Goal: Leave review/rating: Leave review/rating

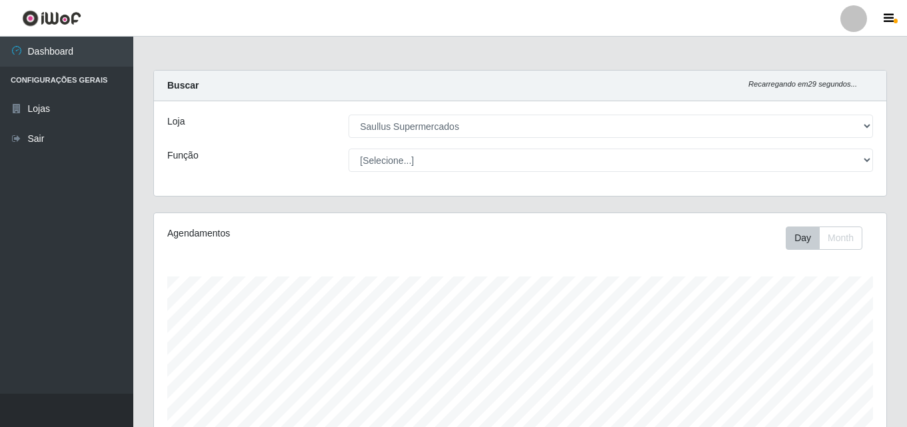
select select "423"
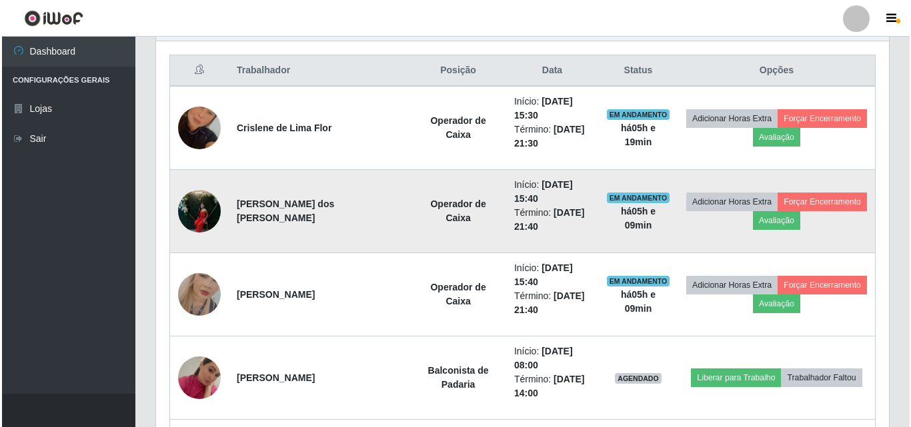
scroll to position [521, 0]
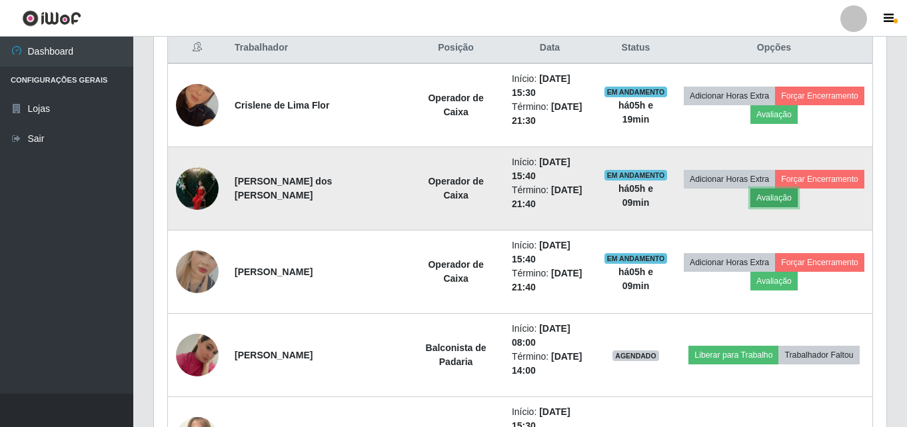
click at [773, 206] on button "Avaliação" at bounding box center [774, 198] width 47 height 19
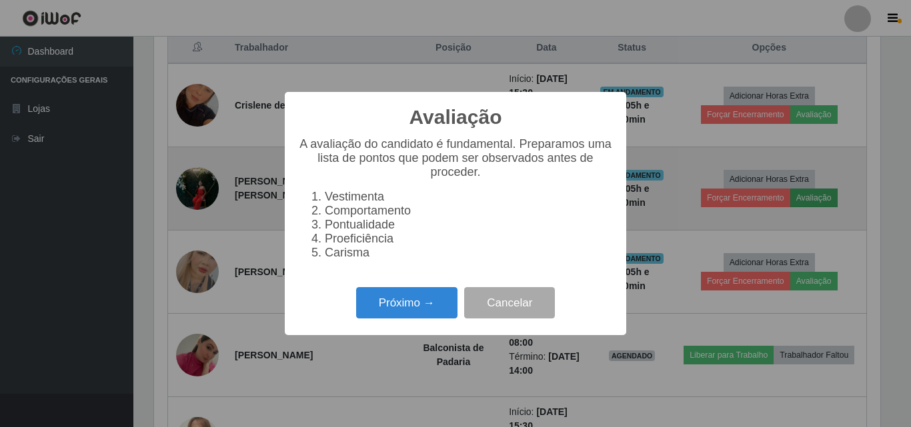
scroll to position [277, 726]
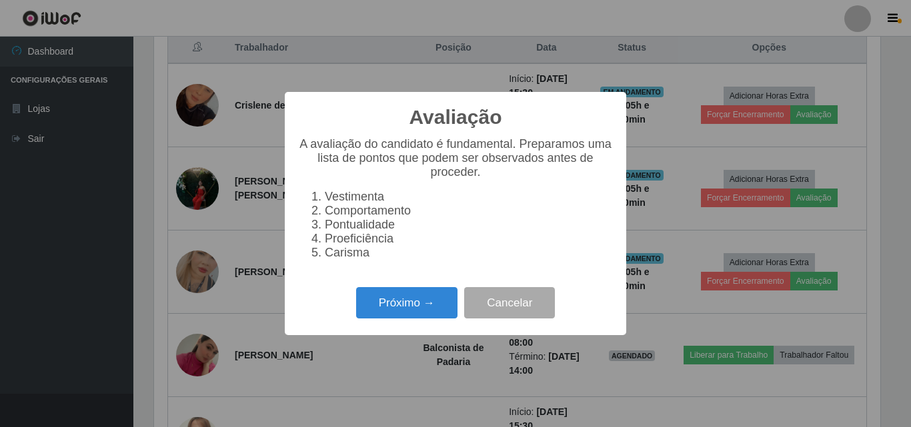
click at [385, 295] on div "Próximo → Cancelar" at bounding box center [455, 303] width 315 height 38
click at [385, 301] on button "Próximo →" at bounding box center [406, 302] width 101 height 31
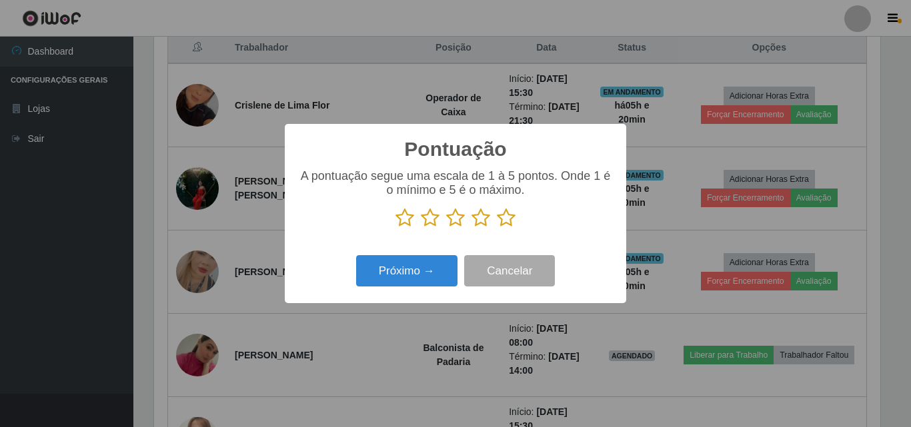
scroll to position [666481, 666032]
click at [501, 221] on icon at bounding box center [506, 218] width 19 height 20
click at [497, 228] on input "radio" at bounding box center [497, 228] width 0 height 0
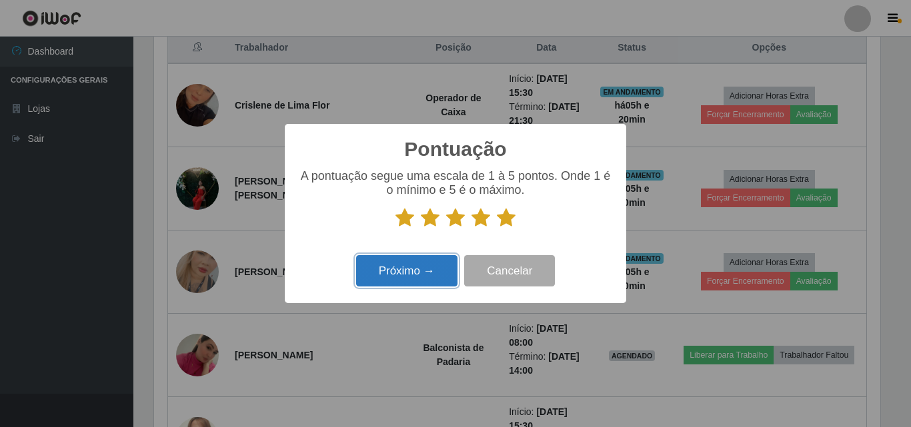
click at [439, 271] on button "Próximo →" at bounding box center [406, 270] width 101 height 31
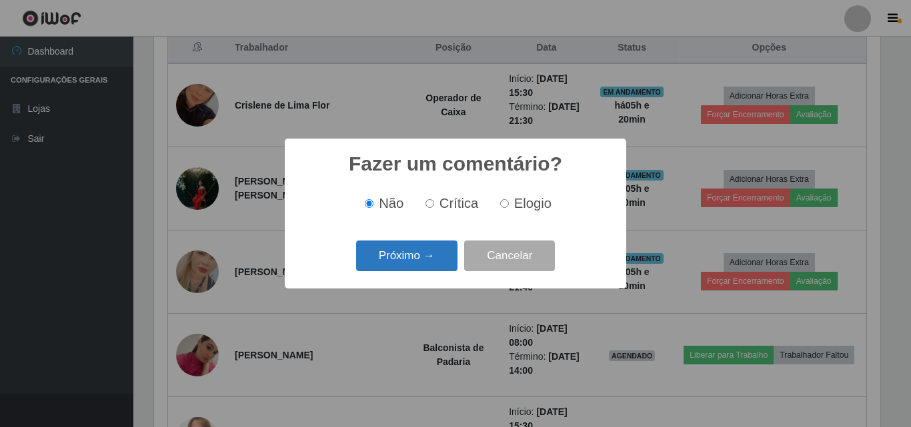
click at [438, 263] on button "Próximo →" at bounding box center [406, 256] width 101 height 31
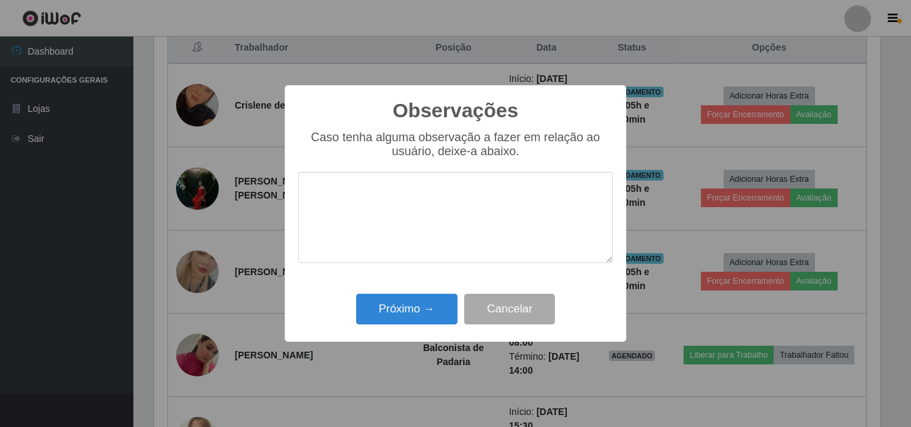
click at [408, 238] on textarea at bounding box center [455, 217] width 315 height 91
drag, startPoint x: 435, startPoint y: 181, endPoint x: 300, endPoint y: 201, distance: 136.8
click at [300, 201] on textarea "Otima profissional" at bounding box center [455, 217] width 315 height 91
type textarea "Otima profissional"
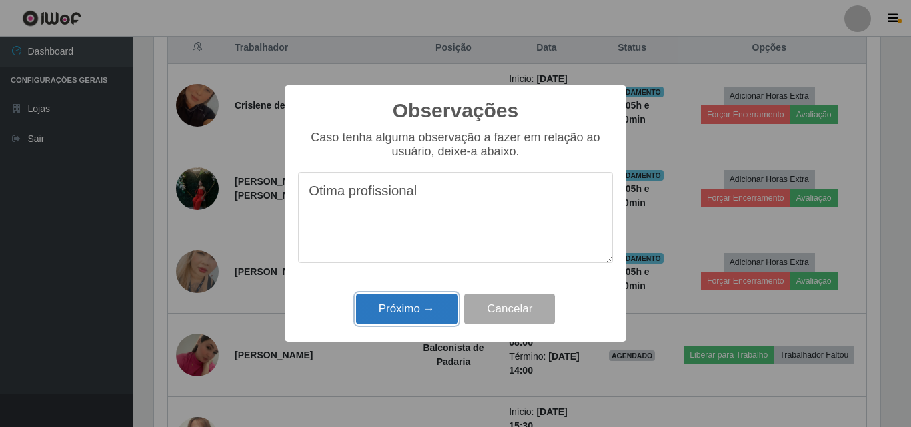
click at [420, 320] on button "Próximo →" at bounding box center [406, 309] width 101 height 31
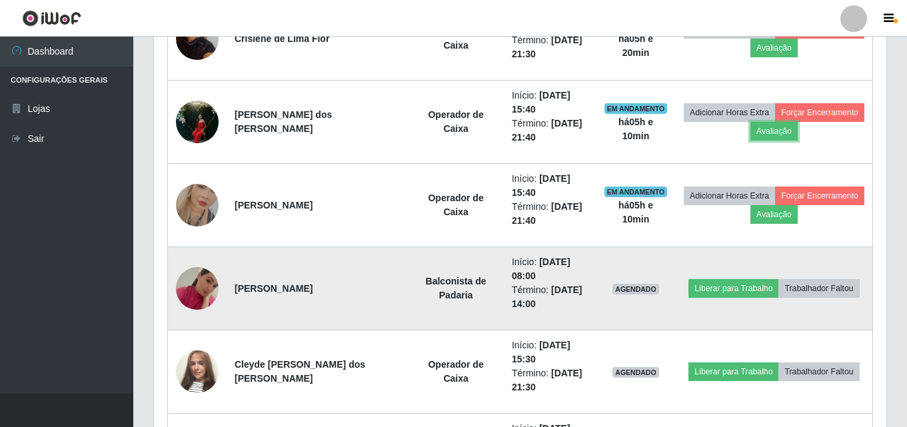
scroll to position [521, 0]
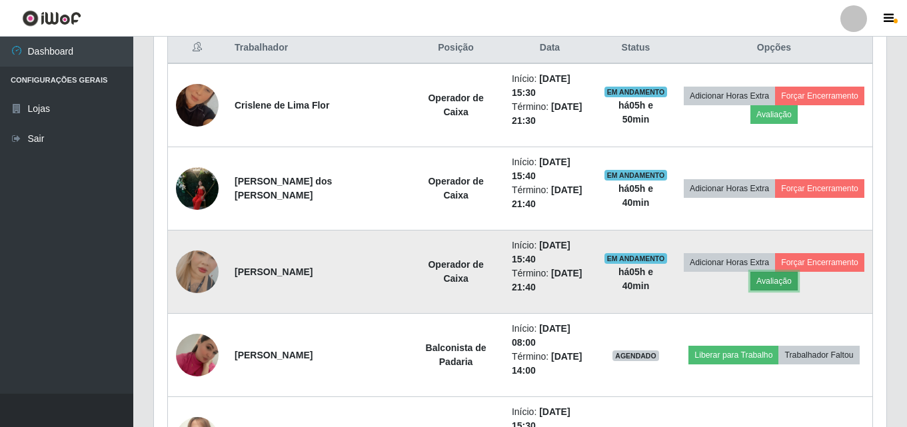
click at [784, 288] on button "Avaliação" at bounding box center [774, 281] width 47 height 19
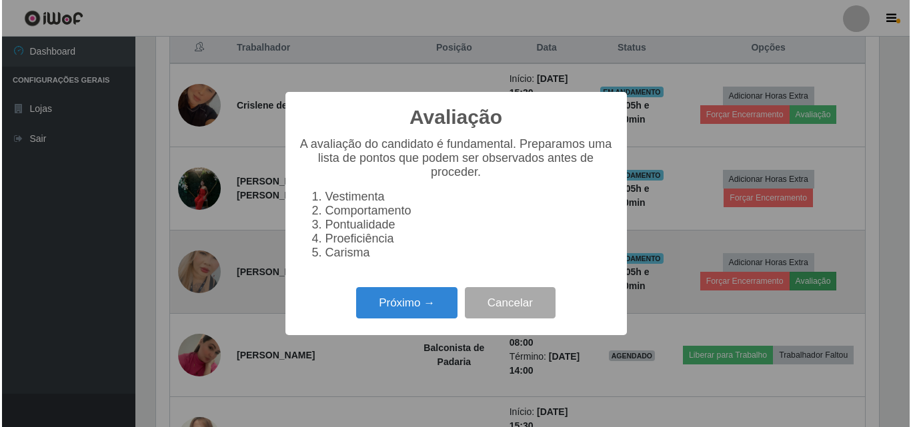
scroll to position [277, 726]
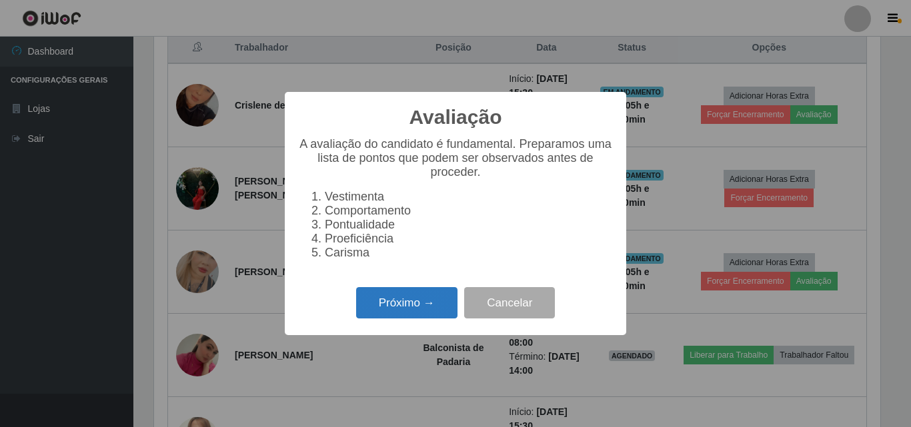
click at [412, 307] on button "Próximo →" at bounding box center [406, 302] width 101 height 31
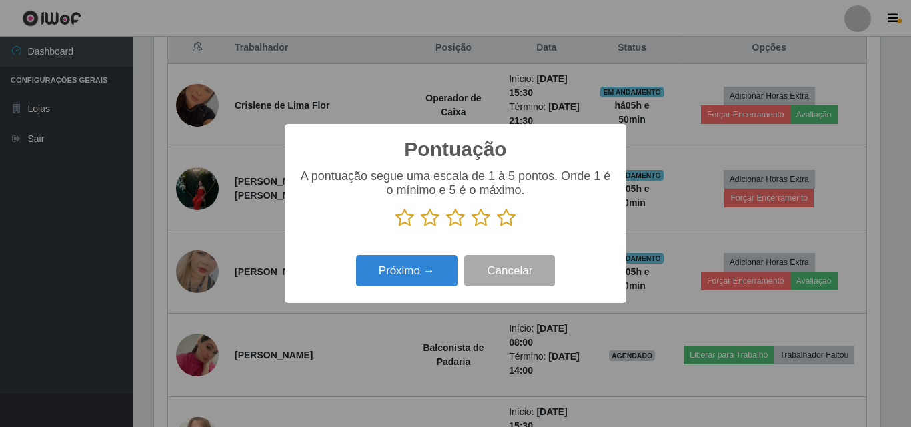
scroll to position [666481, 666032]
click at [502, 218] on icon at bounding box center [506, 218] width 19 height 20
click at [497, 228] on input "radio" at bounding box center [497, 228] width 0 height 0
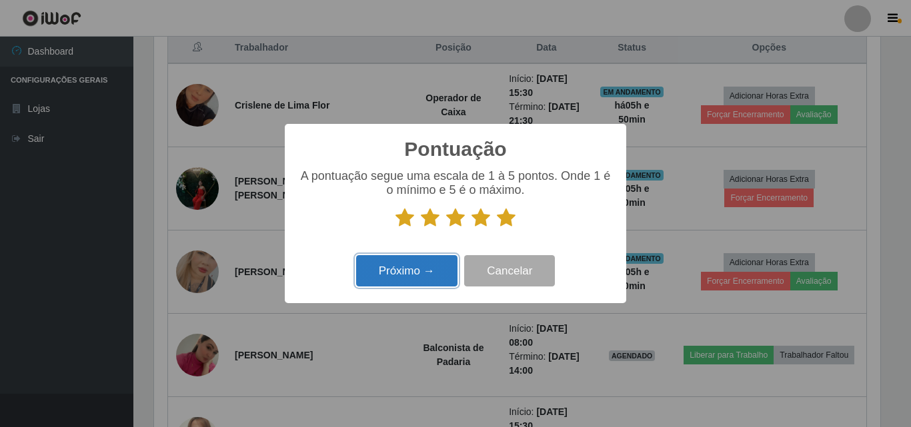
click at [453, 270] on button "Próximo →" at bounding box center [406, 270] width 101 height 31
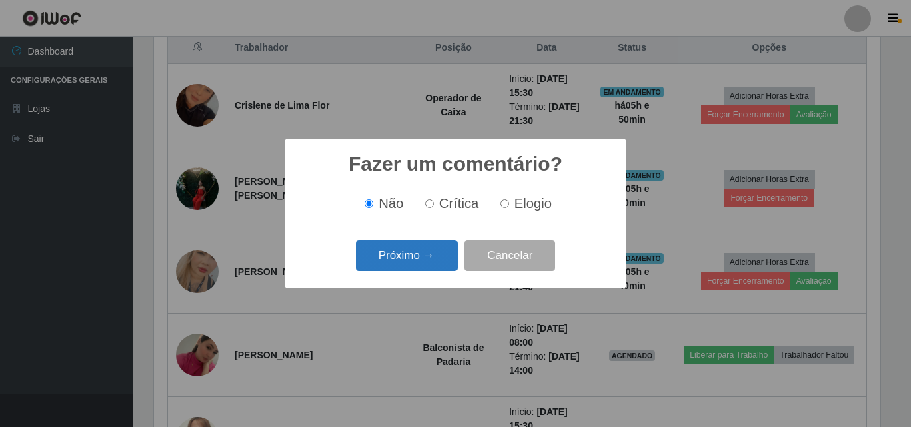
click at [435, 261] on button "Próximo →" at bounding box center [406, 256] width 101 height 31
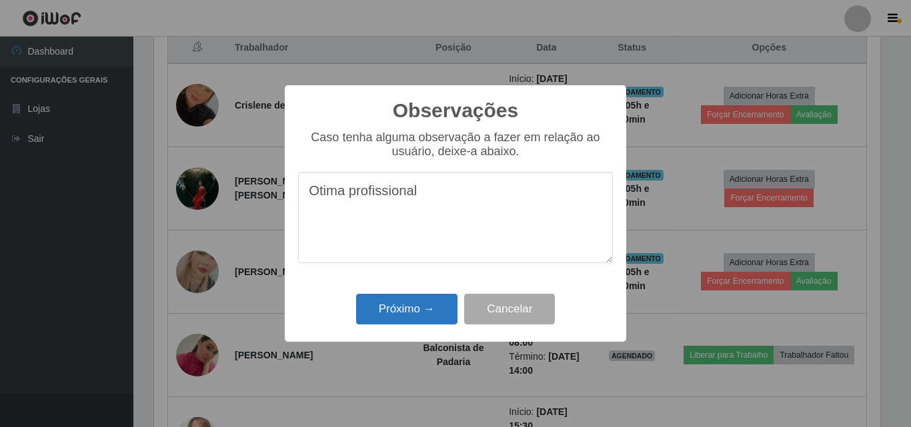
type textarea "Otima profissional"
click at [412, 306] on button "Próximo →" at bounding box center [406, 309] width 101 height 31
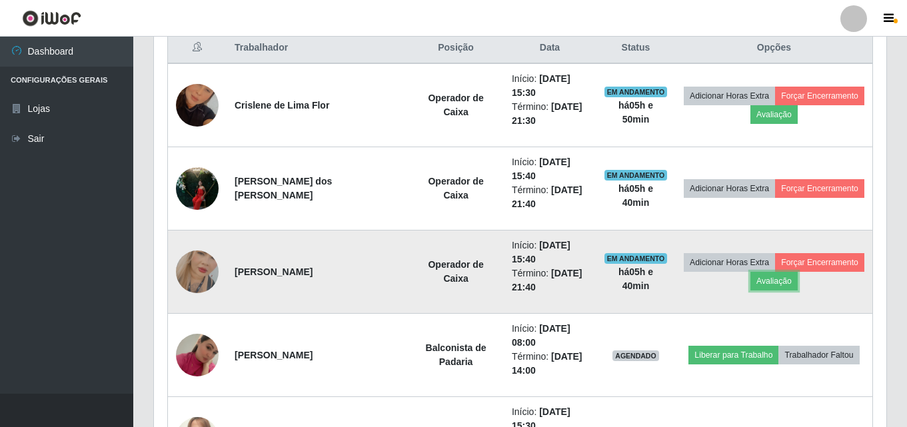
scroll to position [277, 733]
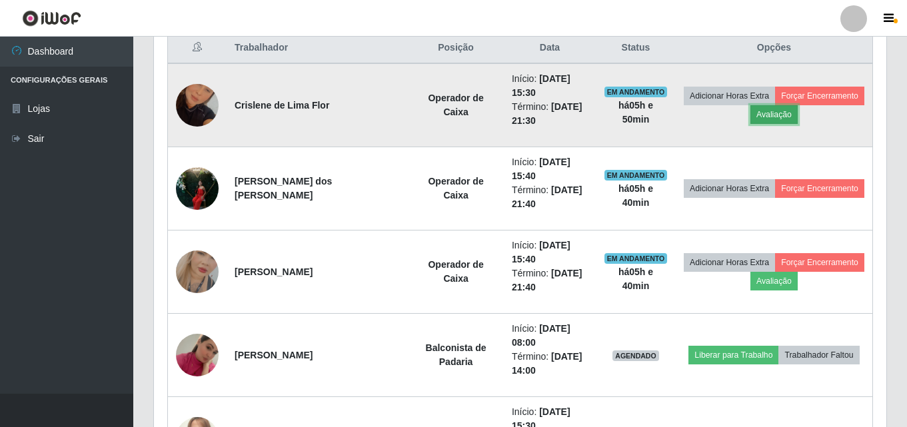
click at [767, 118] on button "Avaliação" at bounding box center [774, 114] width 47 height 19
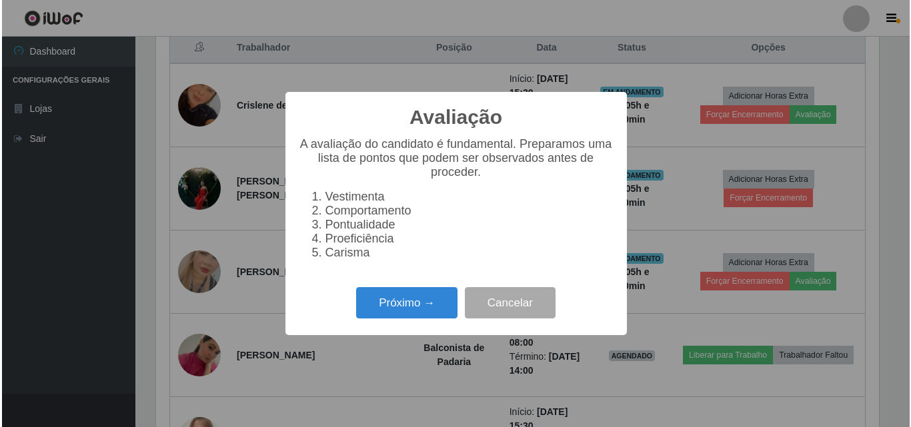
scroll to position [277, 726]
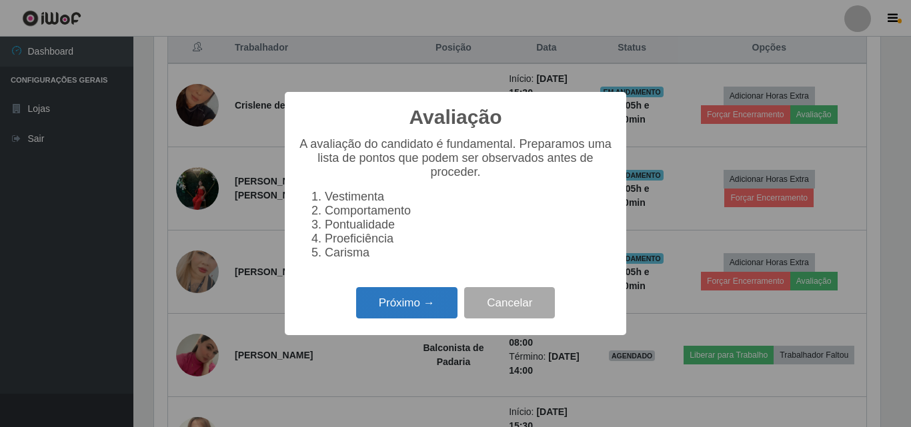
click at [408, 308] on button "Próximo →" at bounding box center [406, 302] width 101 height 31
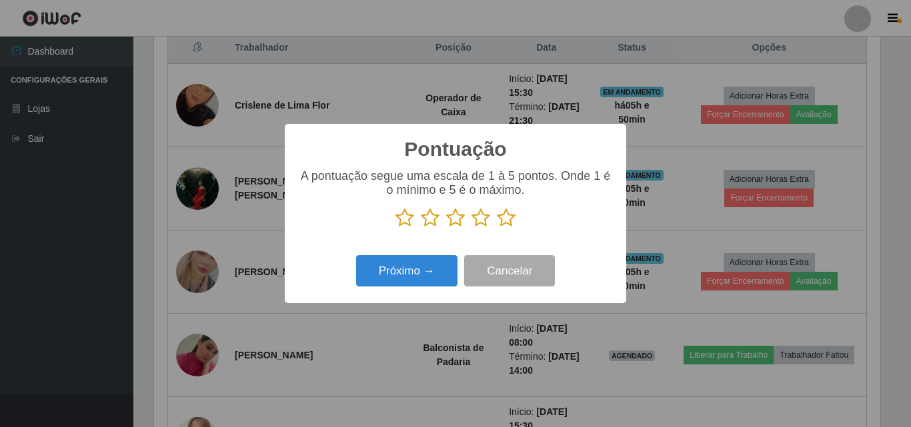
click at [503, 224] on icon at bounding box center [506, 218] width 19 height 20
click at [497, 228] on input "radio" at bounding box center [497, 228] width 0 height 0
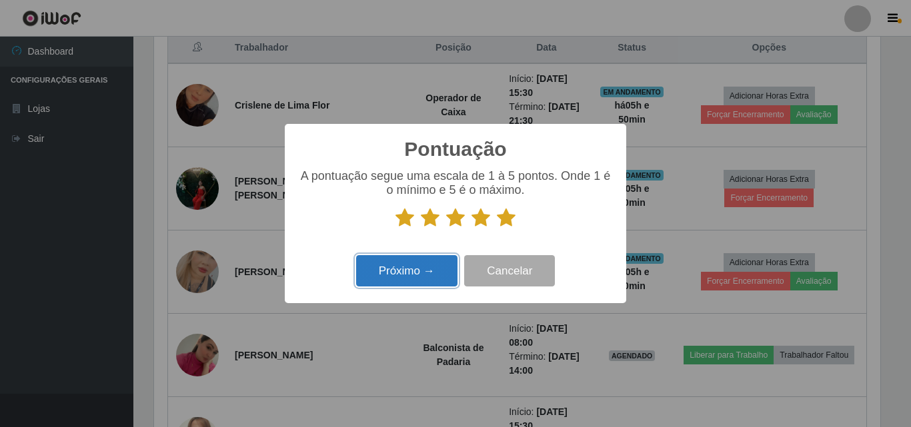
click at [426, 285] on button "Próximo →" at bounding box center [406, 270] width 101 height 31
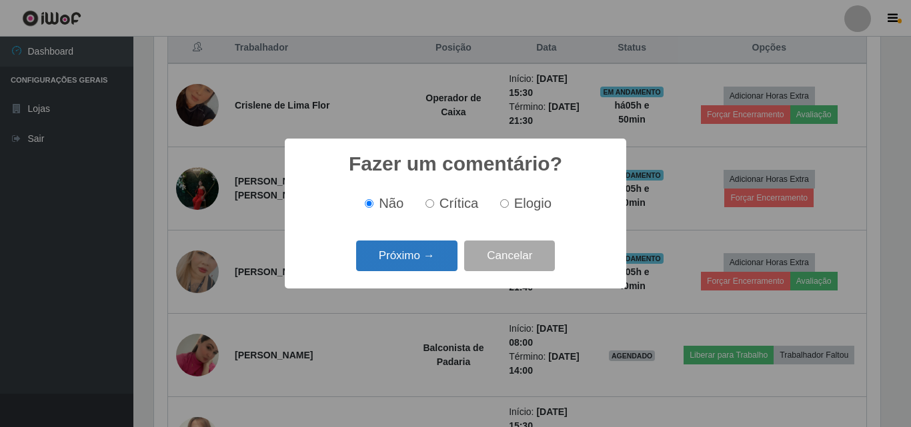
click at [421, 253] on button "Próximo →" at bounding box center [406, 256] width 101 height 31
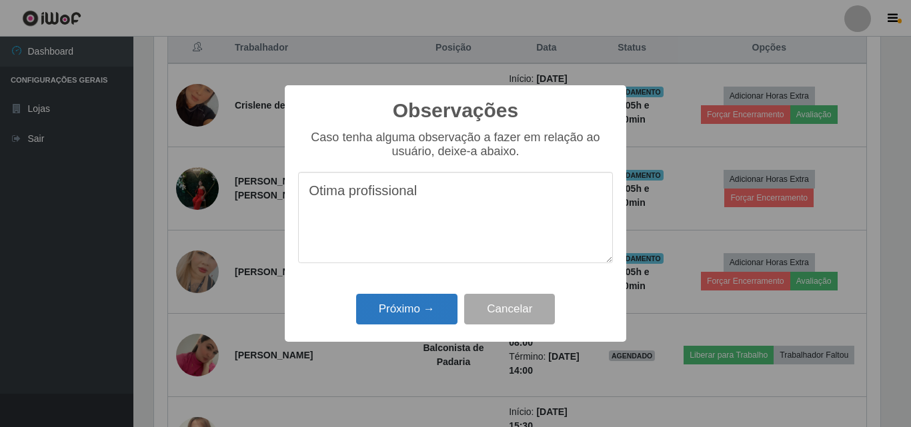
type textarea "Otima profissional"
click at [418, 325] on button "Próximo →" at bounding box center [406, 309] width 101 height 31
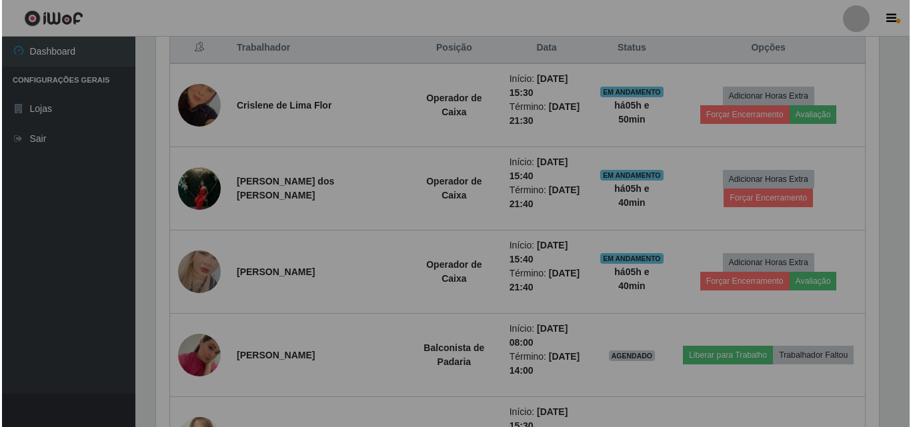
scroll to position [277, 733]
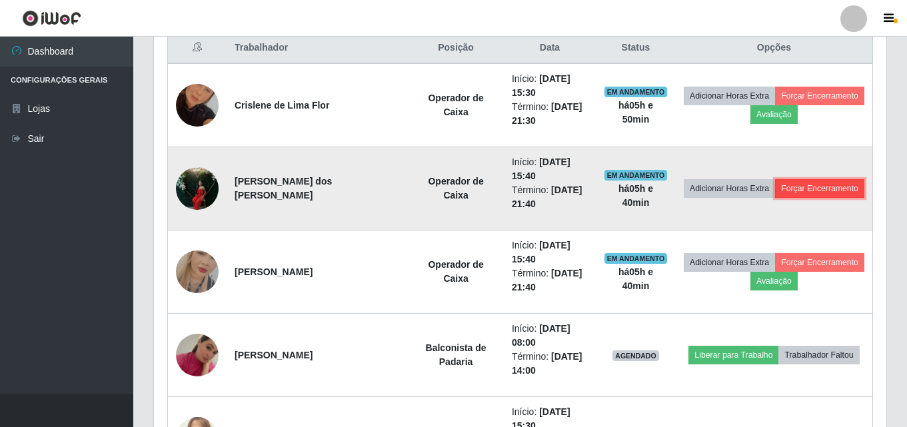
click at [792, 185] on button "Forçar Encerramento" at bounding box center [819, 188] width 89 height 19
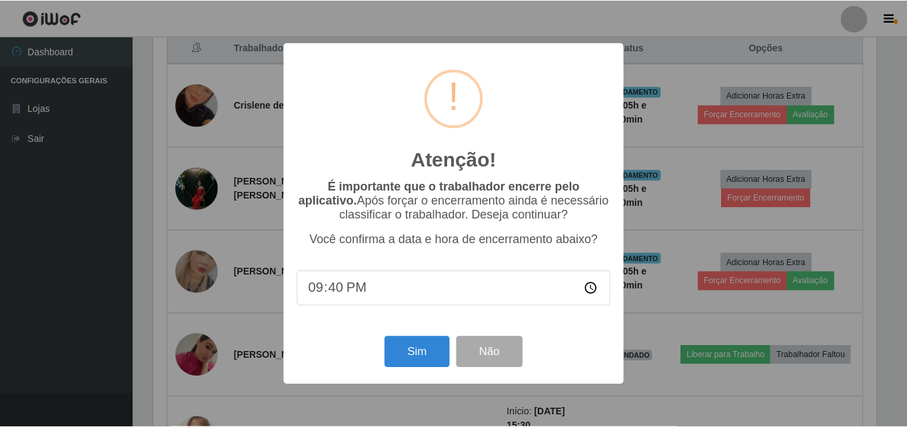
scroll to position [277, 726]
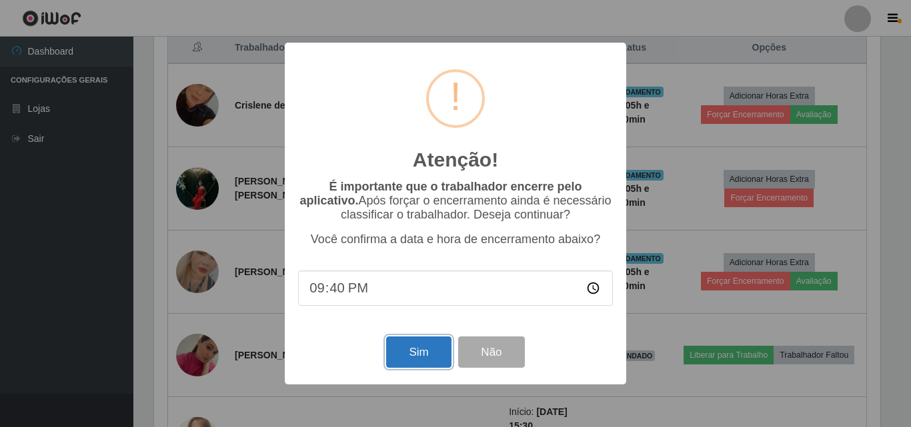
click at [409, 360] on button "Sim" at bounding box center [418, 352] width 65 height 31
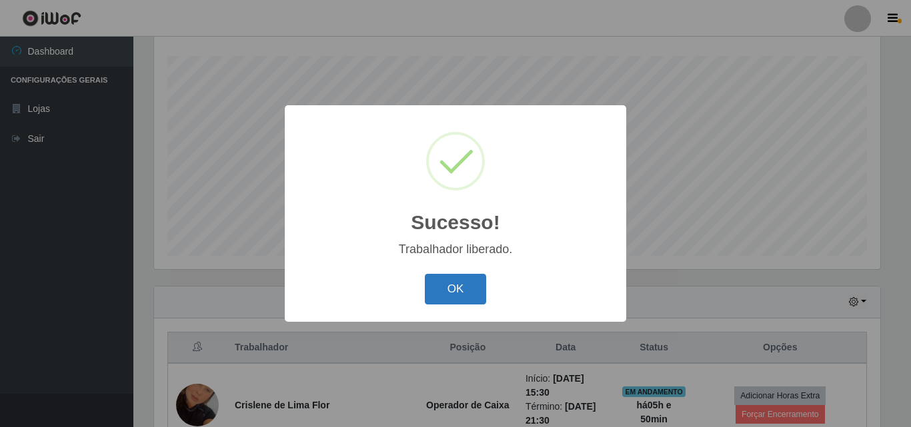
click at [479, 295] on button "OK" at bounding box center [456, 289] width 62 height 31
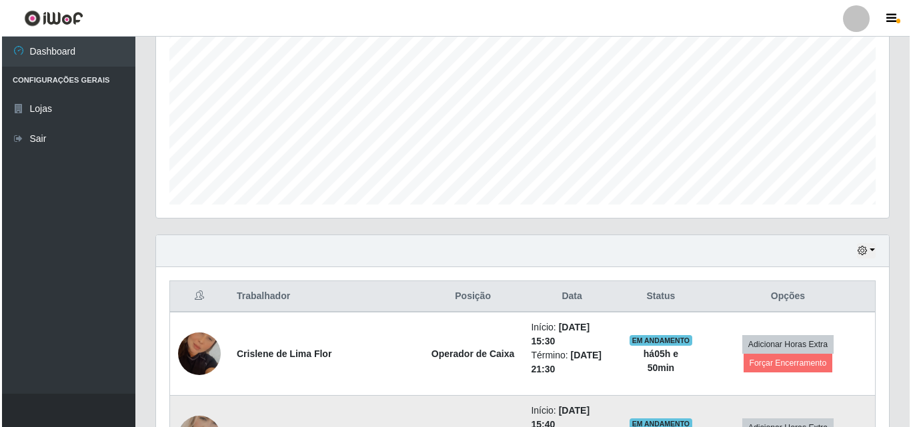
scroll to position [354, 0]
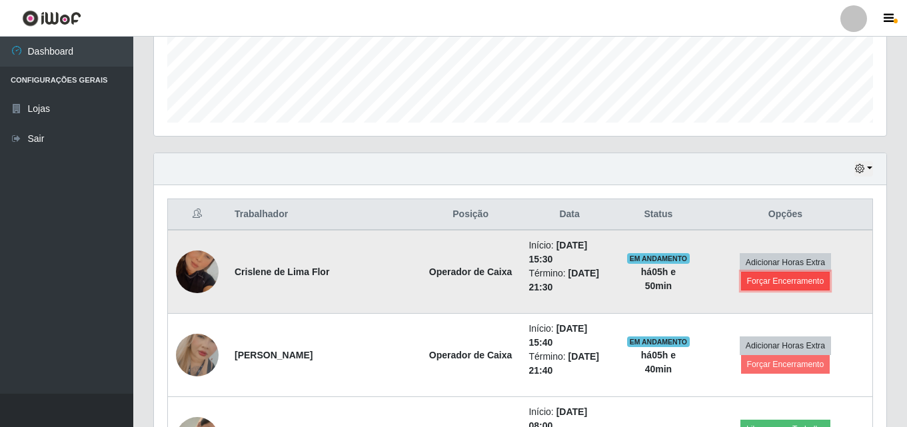
click at [781, 272] on button "Forçar Encerramento" at bounding box center [785, 281] width 89 height 19
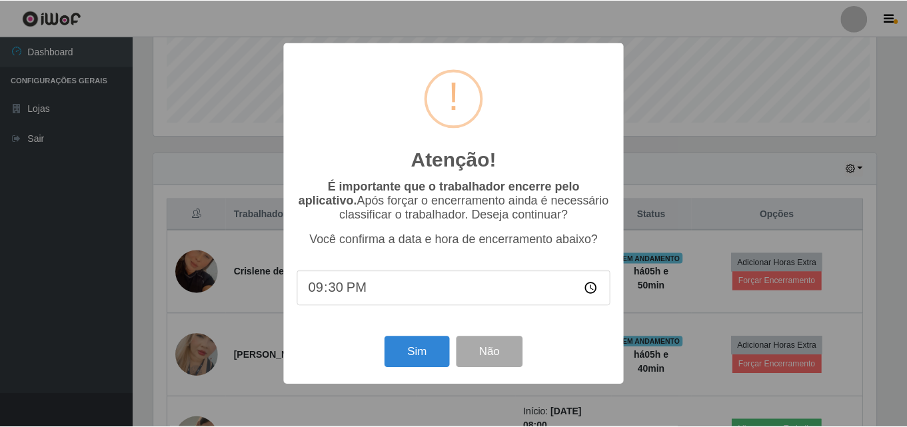
scroll to position [277, 726]
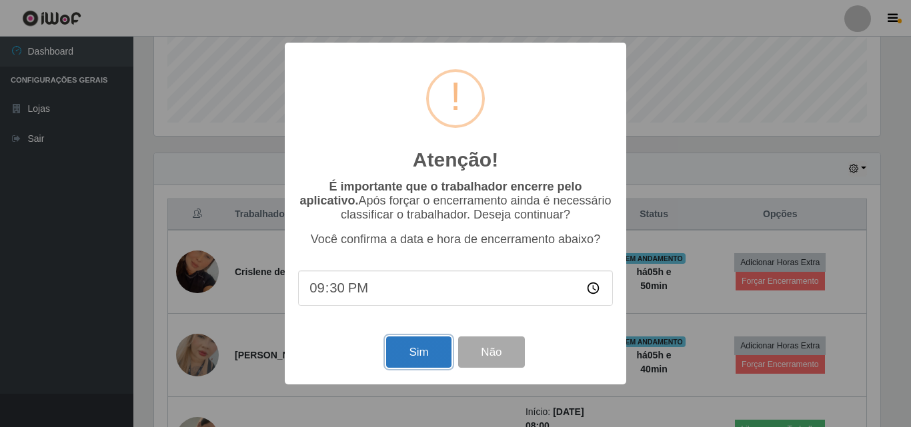
click at [421, 354] on button "Sim" at bounding box center [418, 352] width 65 height 31
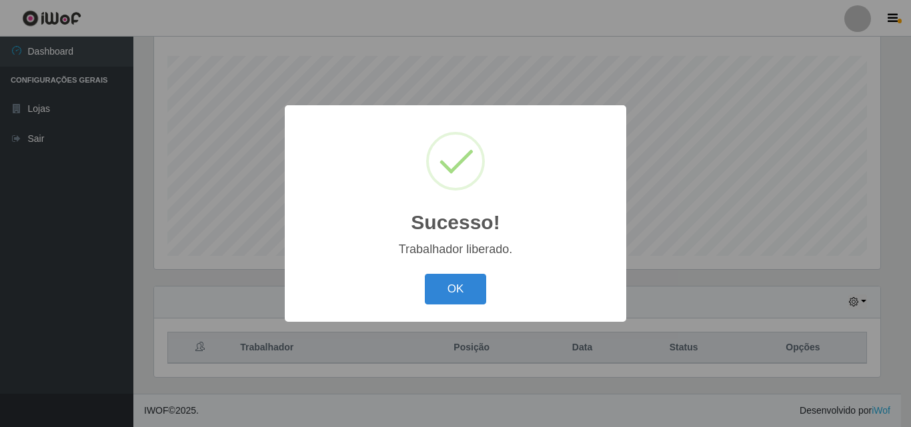
click at [776, 343] on div "Sucesso! × Trabalhador liberado. OK Cancel" at bounding box center [455, 213] width 911 height 427
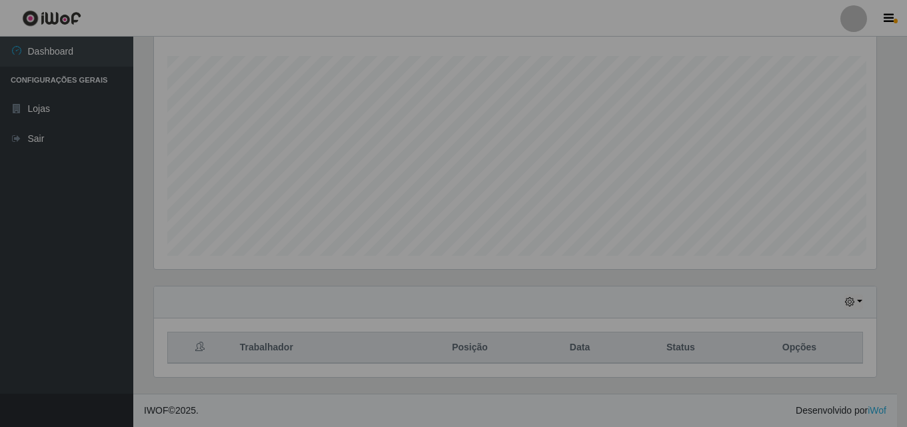
scroll to position [0, 0]
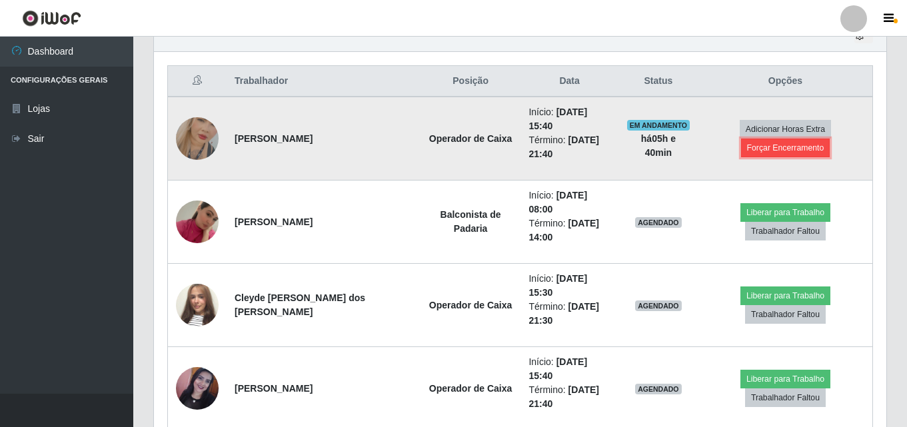
click at [779, 139] on button "Forçar Encerramento" at bounding box center [785, 148] width 89 height 19
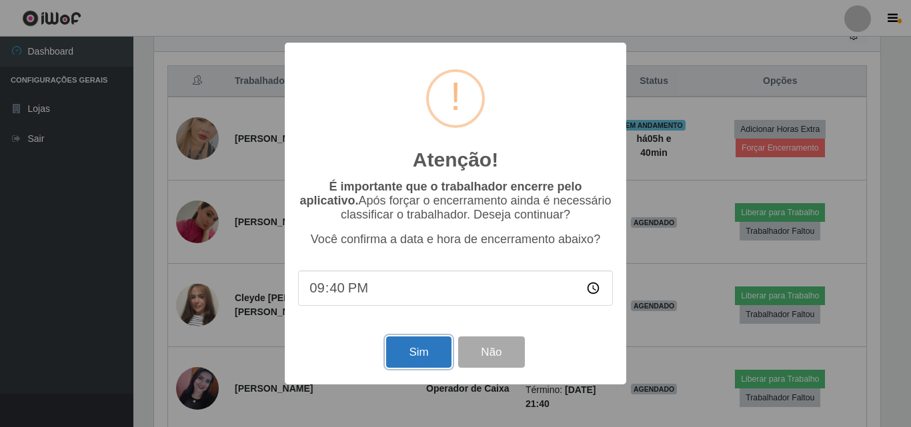
click at [420, 354] on button "Sim" at bounding box center [418, 352] width 65 height 31
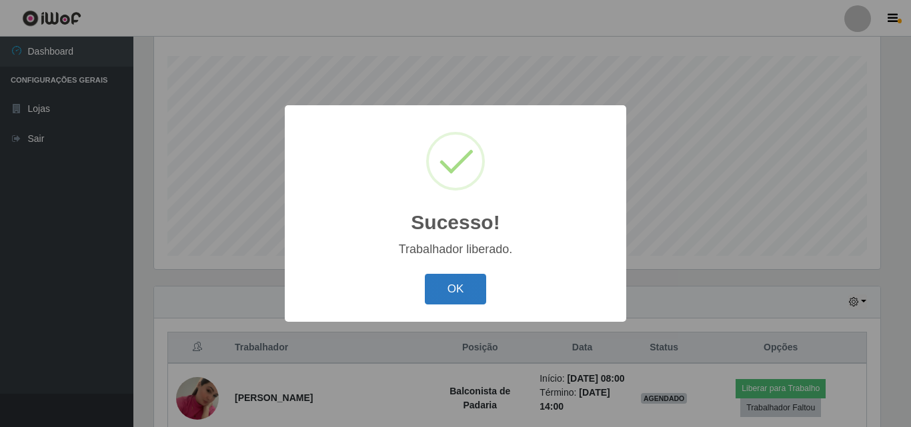
click at [469, 291] on button "OK" at bounding box center [456, 289] width 62 height 31
